Goal: Information Seeking & Learning: Learn about a topic

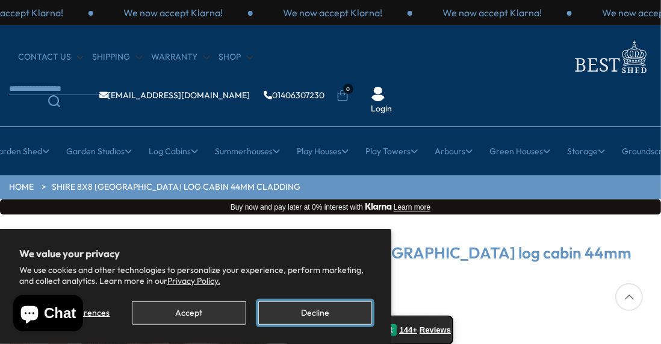
click at [311, 311] on button "Decline" at bounding box center [315, 312] width 114 height 23
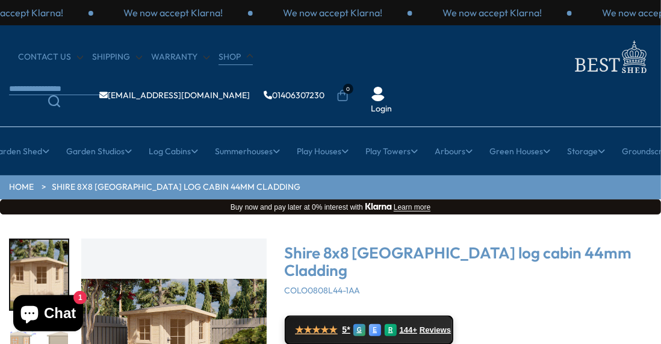
click at [226, 57] on link "Shop" at bounding box center [236, 57] width 34 height 12
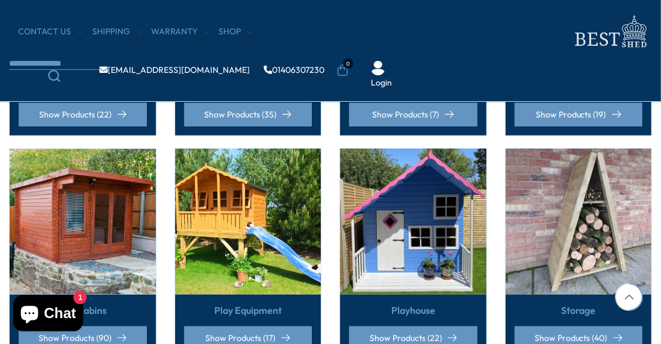
scroll to position [722, 0]
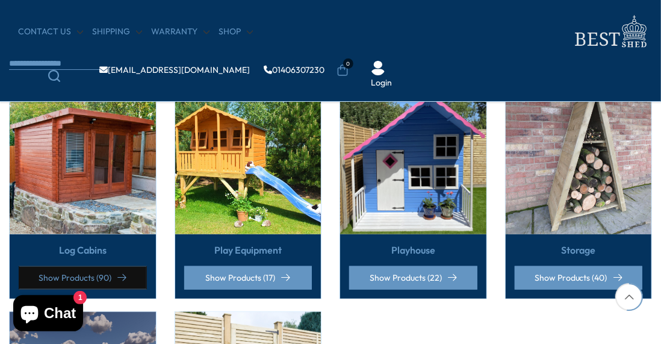
click at [75, 277] on link "Show Products (90)" at bounding box center [83, 277] width 128 height 23
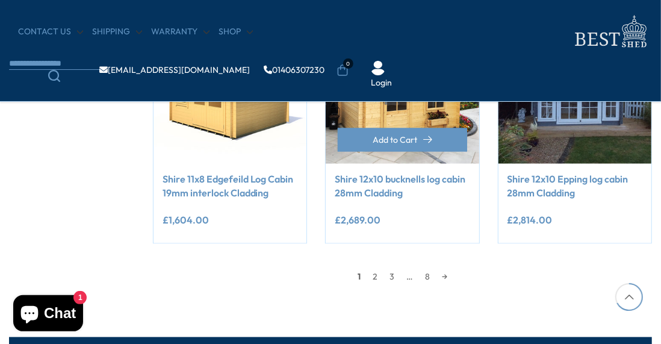
scroll to position [1083, 0]
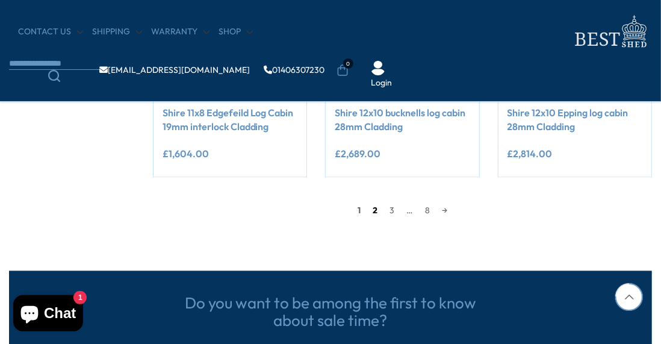
click at [370, 211] on link "2" at bounding box center [375, 211] width 17 height 18
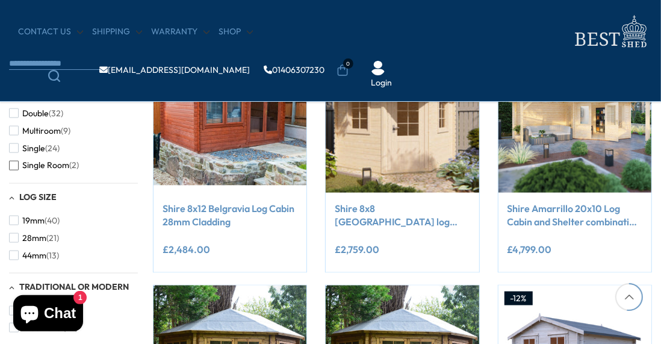
scroll to position [760, 0]
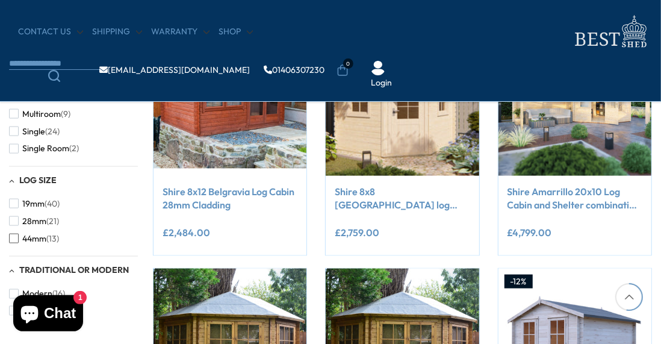
click at [13, 236] on span "button" at bounding box center [14, 239] width 10 height 10
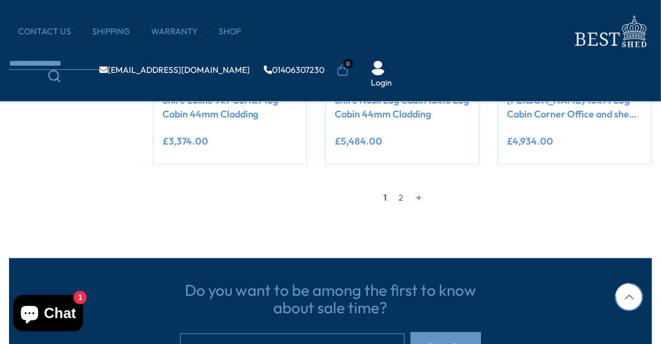
scroll to position [1105, 0]
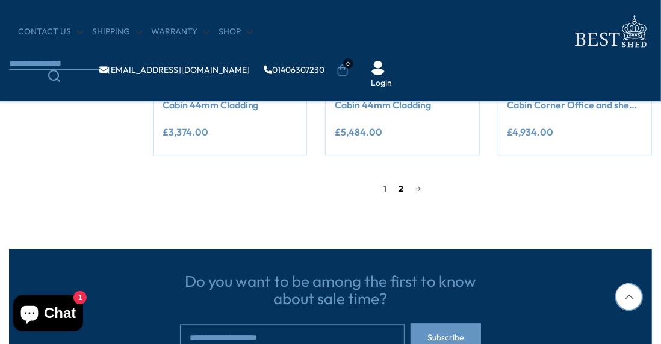
click at [398, 186] on link "2" at bounding box center [400, 189] width 17 height 18
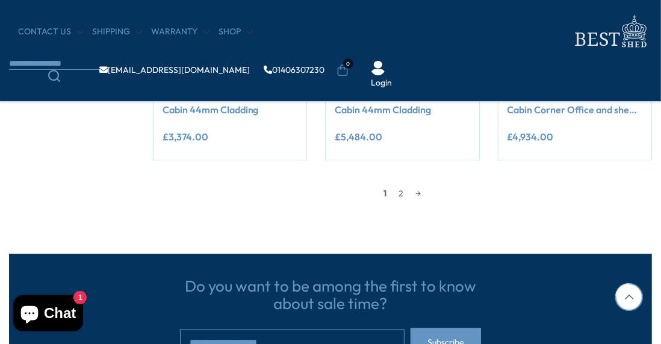
scroll to position [1105, 0]
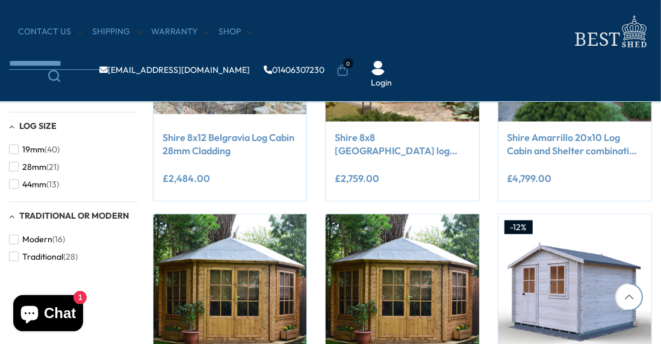
scroll to position [760, 0]
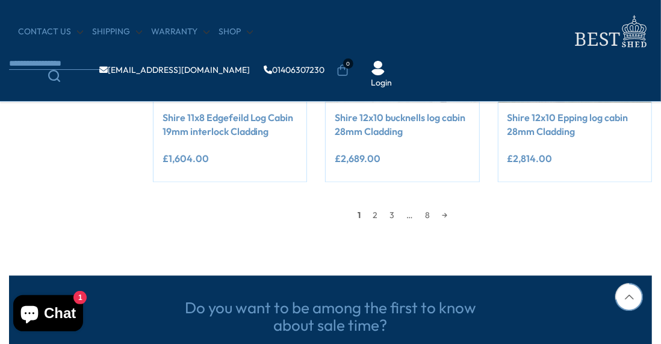
scroll to position [1083, 0]
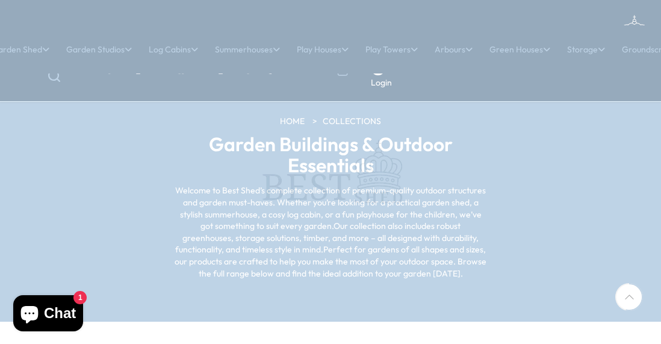
scroll to position [722, 0]
